Goal: Information Seeking & Learning: Check status

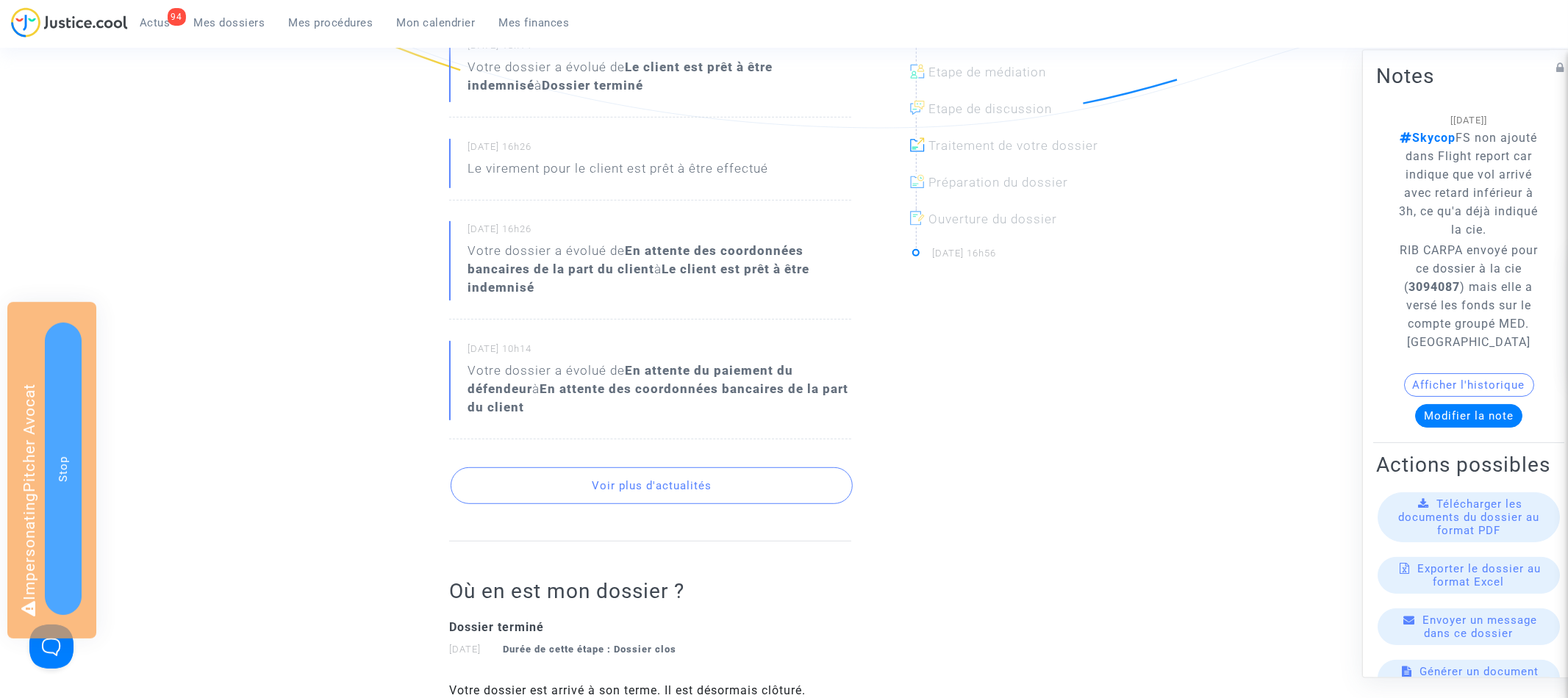
scroll to position [489, 0]
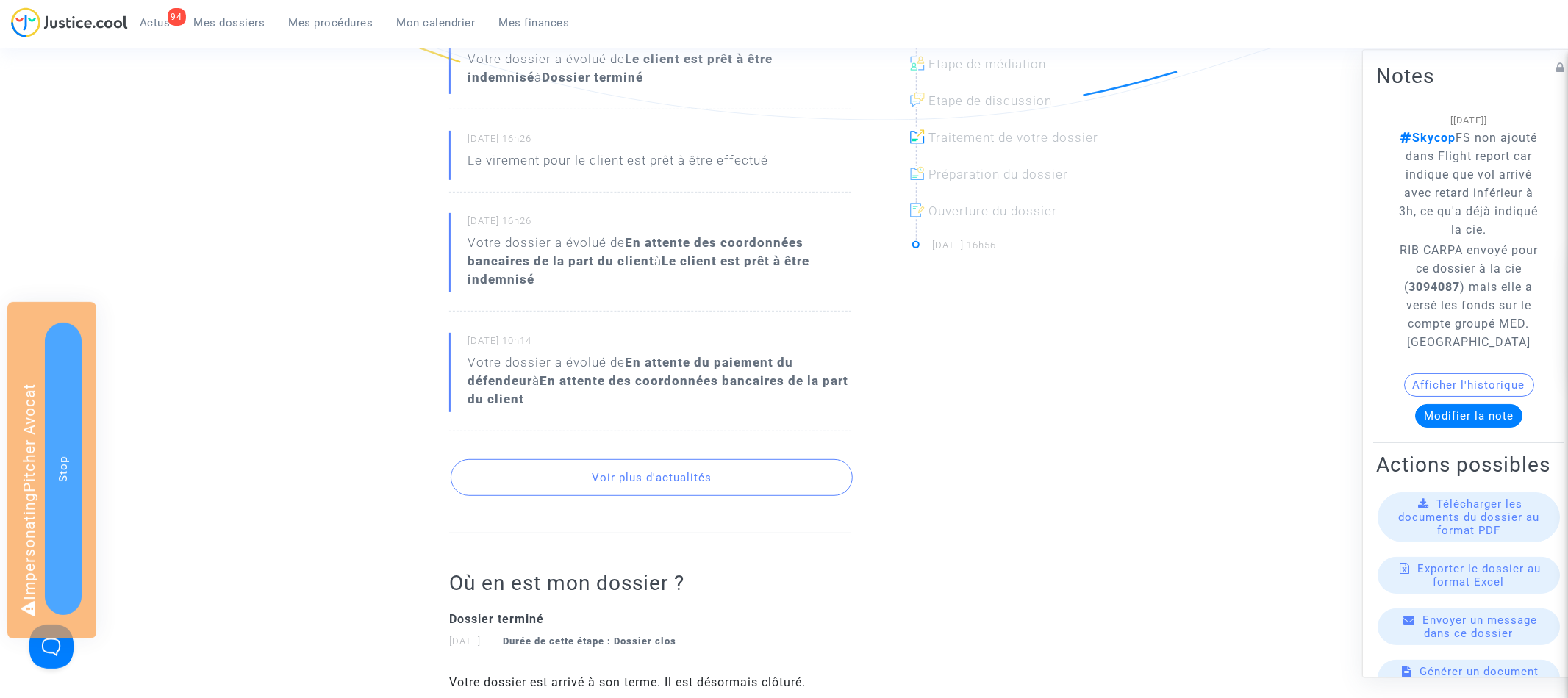
click at [593, 499] on div "Fil d’actualités 07/08/2025 - 18h14 Ce dossier est maintenant terminé : Ce doss…" at bounding box center [650, 198] width 402 height 670
click at [605, 489] on button "Voir plus d'actualités" at bounding box center [651, 477] width 402 height 36
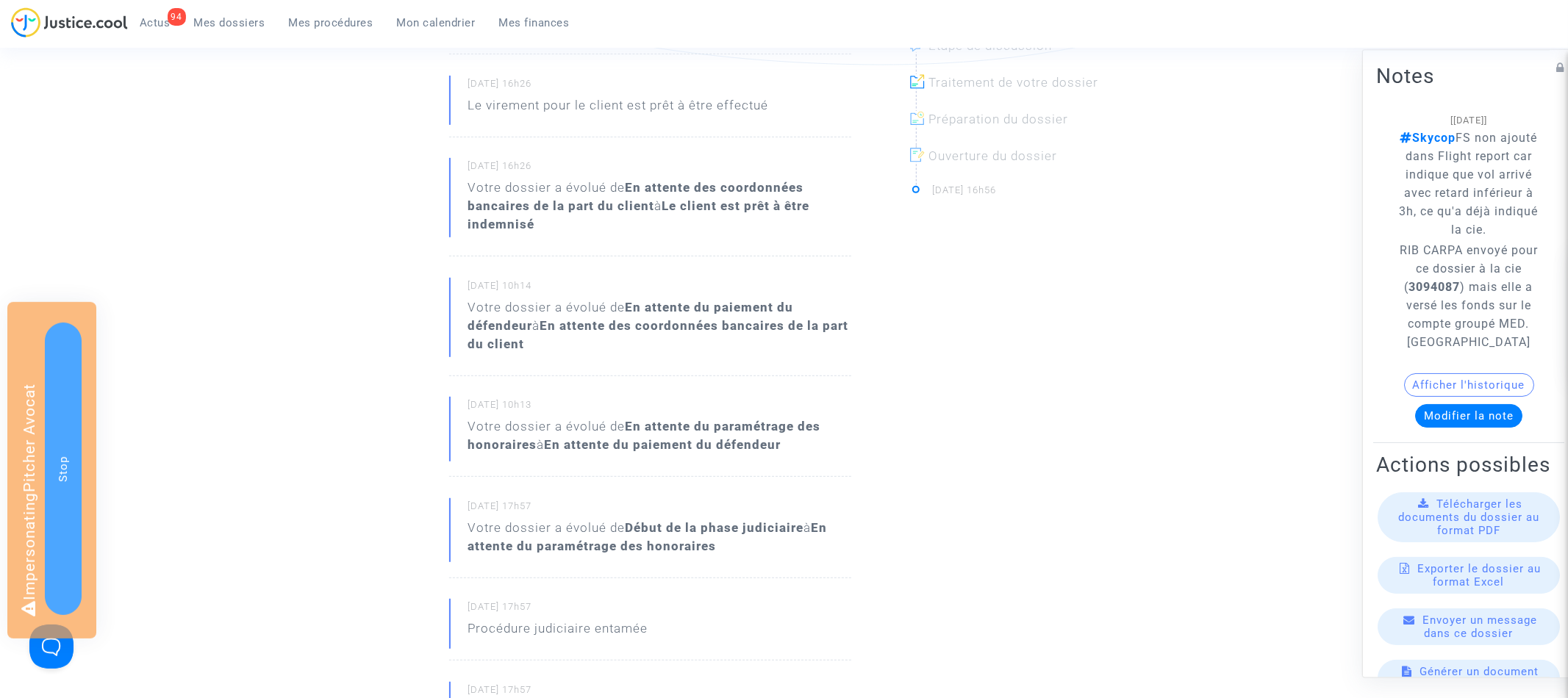
scroll to position [0, 0]
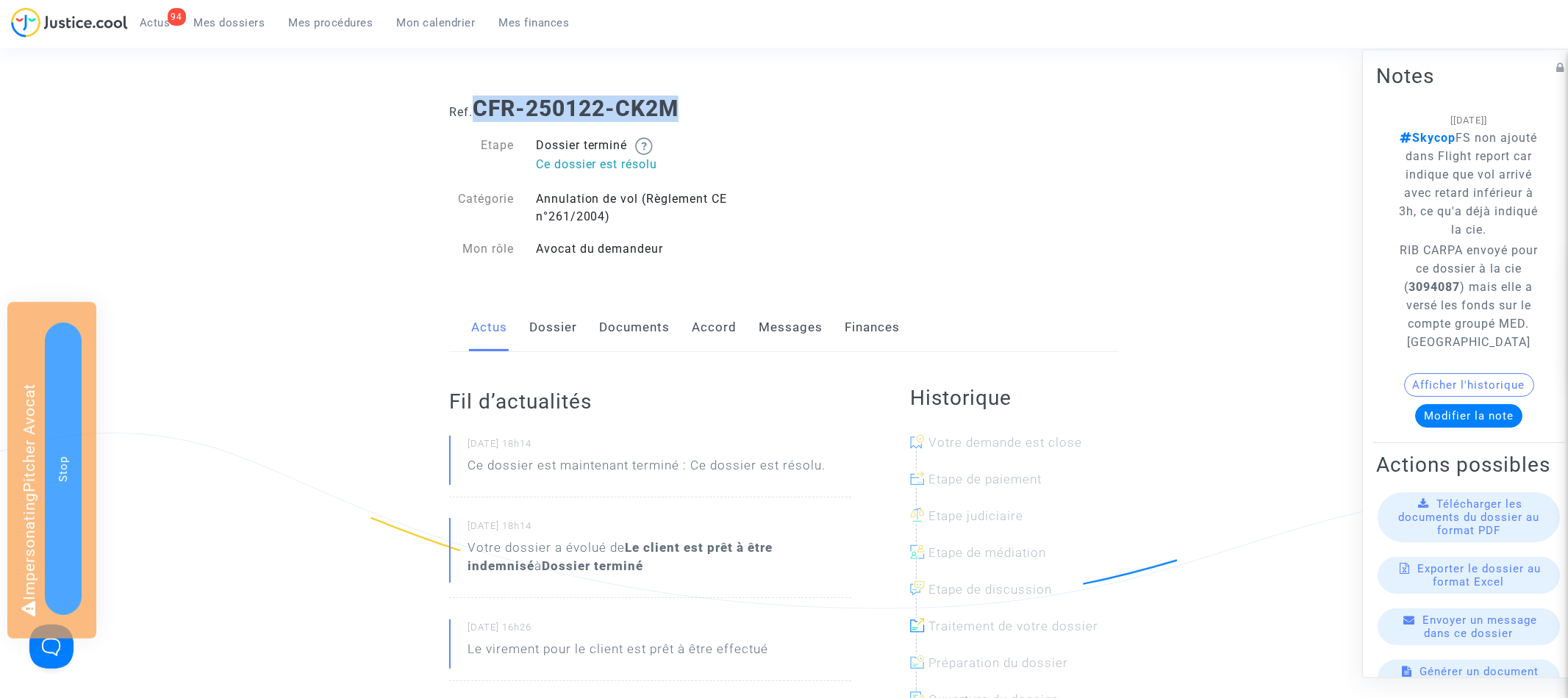
drag, startPoint x: 480, startPoint y: 108, endPoint x: 738, endPoint y: 108, distance: 258.0
click at [738, 108] on h1 "Ref. CFR-250122-CK2M" at bounding box center [784, 108] width 669 height 27
copy b "CFR-250122-CK2M"
click at [1425, 286] on strong "3094087" at bounding box center [1434, 288] width 51 height 14
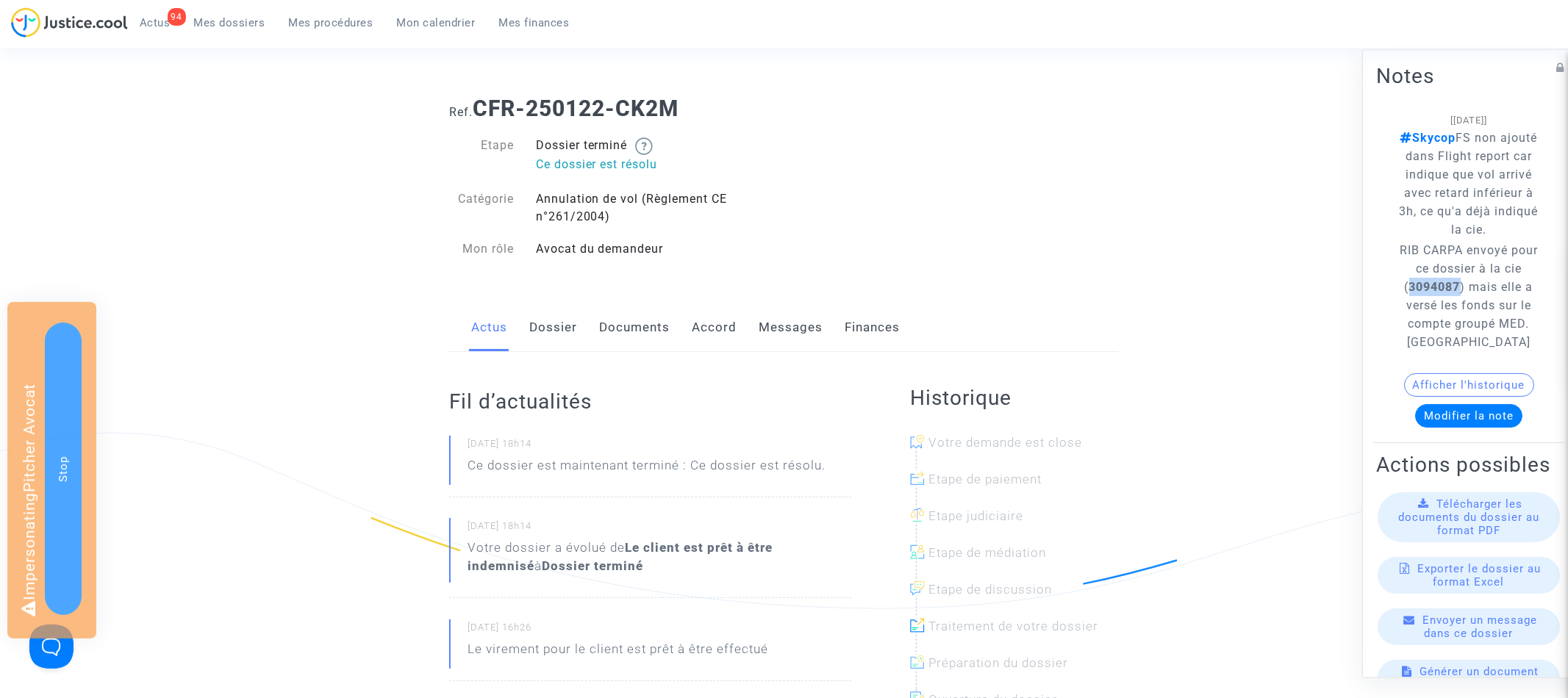
copy strong "3094087"
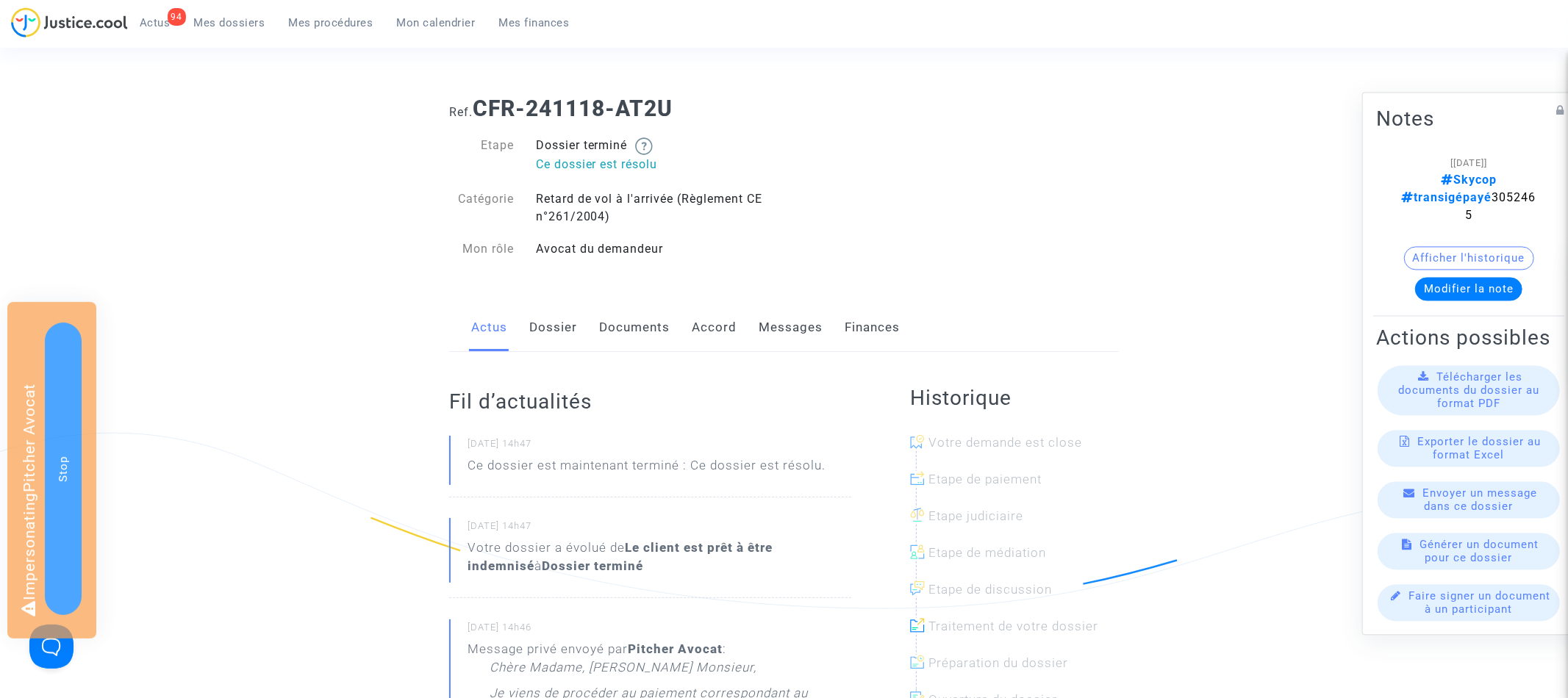
click at [1504, 247] on button "Afficher l'historique" at bounding box center [1469, 259] width 130 height 23
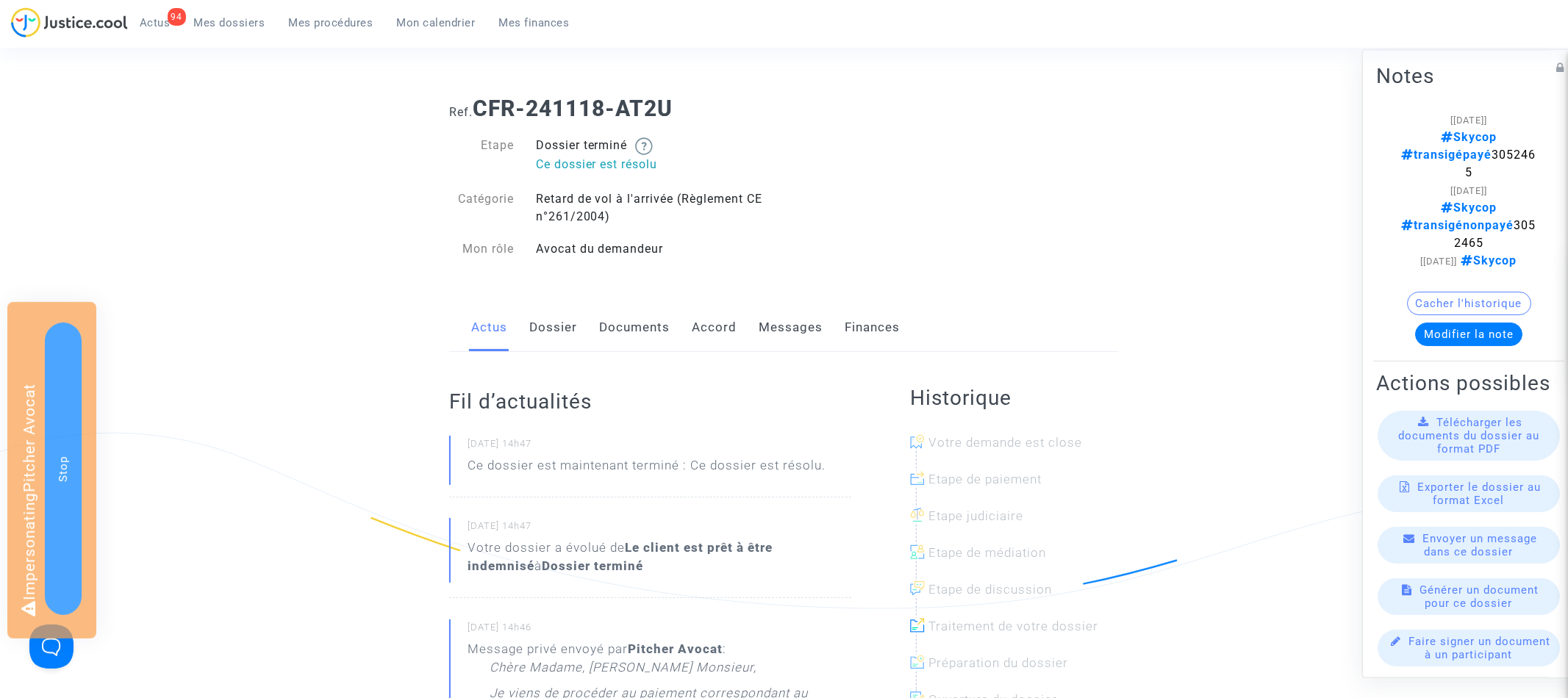
click at [1488, 292] on button "Cacher l'historique" at bounding box center [1469, 304] width 125 height 23
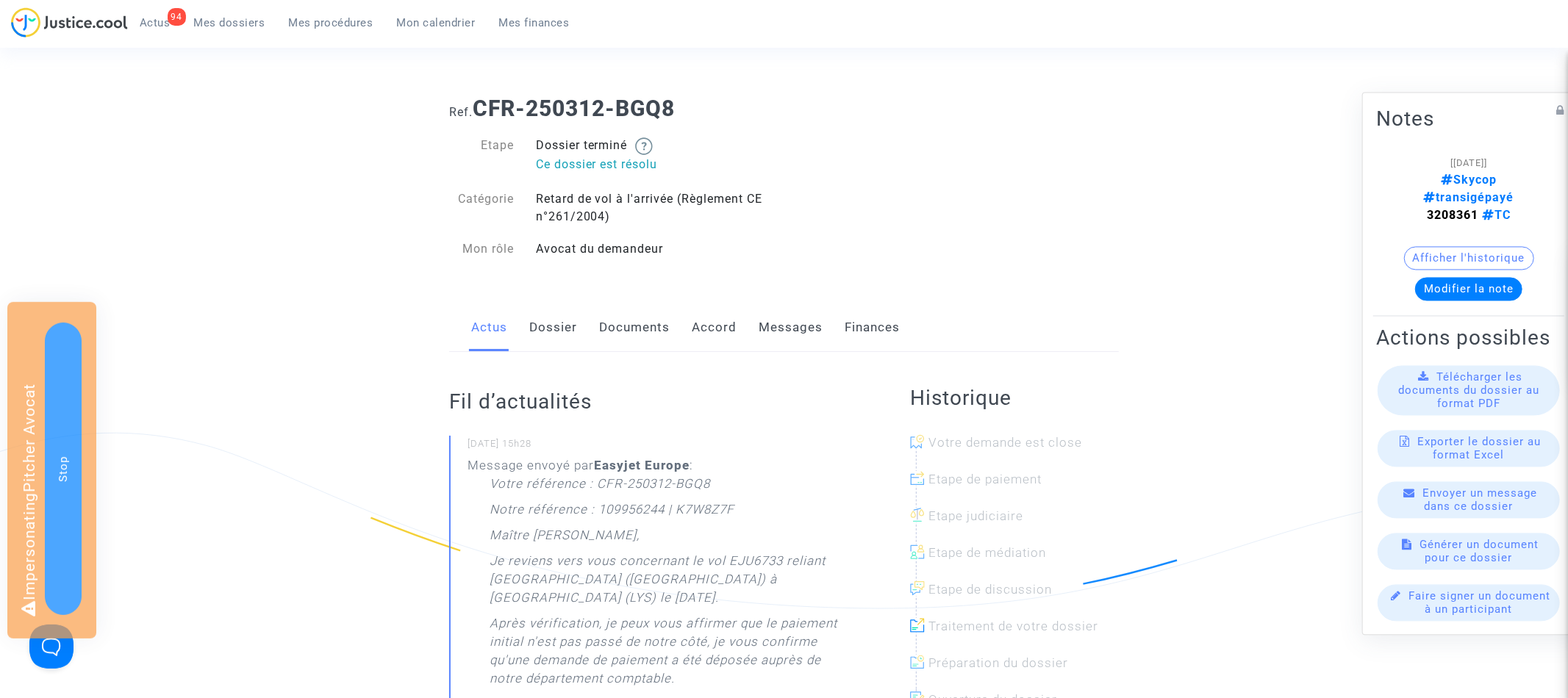
click at [1514, 247] on button "Afficher l'historique" at bounding box center [1469, 259] width 130 height 23
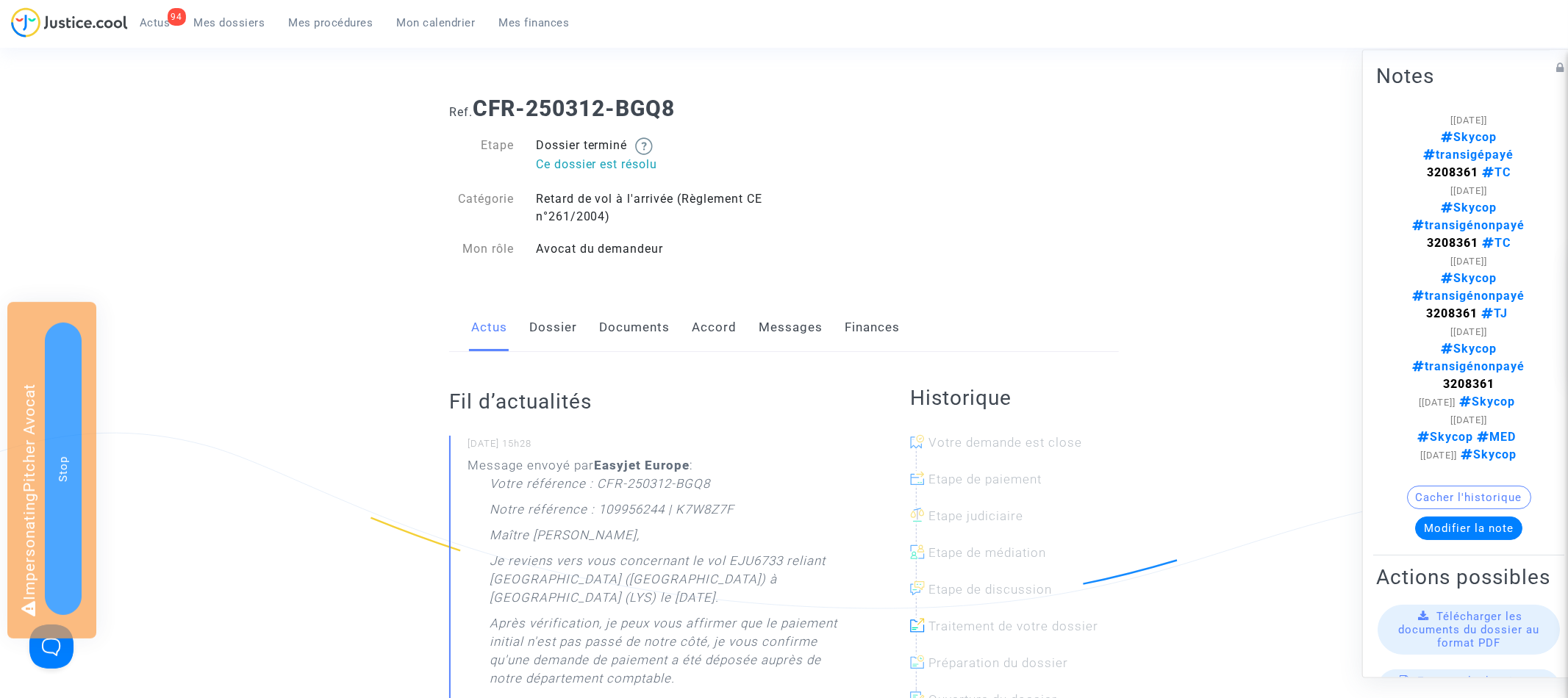
click at [1485, 487] on button "Cacher l'historique" at bounding box center [1469, 498] width 125 height 23
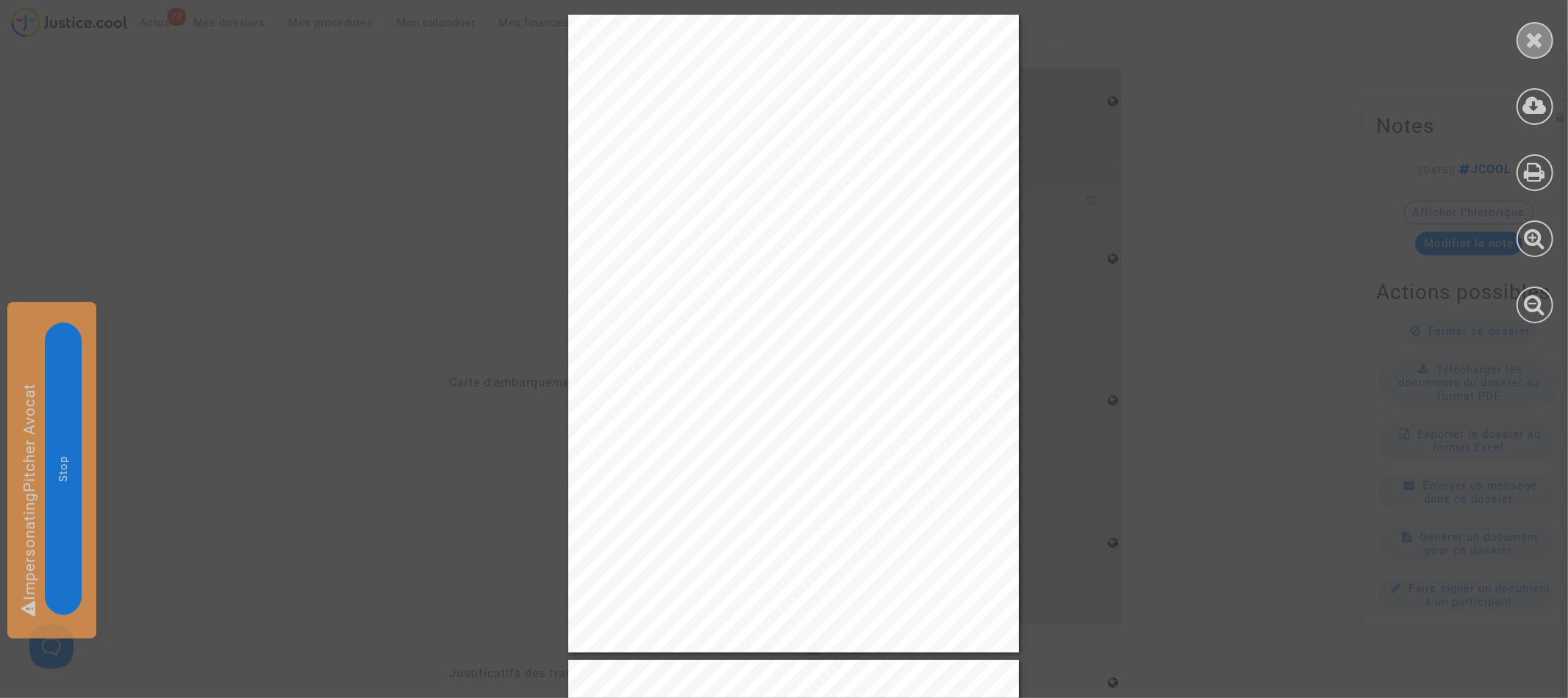
click at [1539, 33] on icon at bounding box center [1534, 39] width 18 height 22
